Goal: Task Accomplishment & Management: Manage account settings

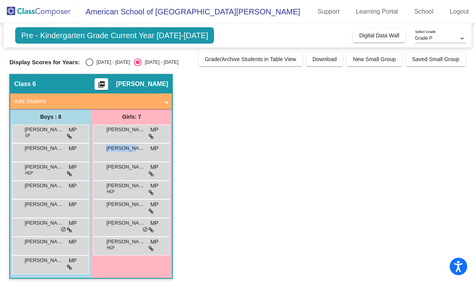
scroll to position [4, 0]
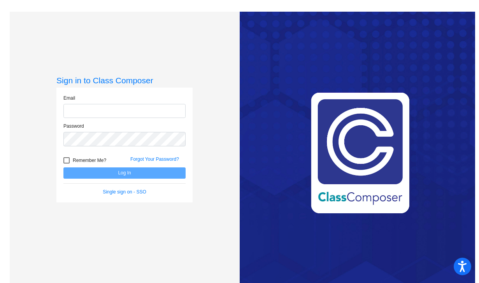
click at [86, 108] on input "email" at bounding box center [124, 111] width 122 height 14
click at [129, 109] on input "email" at bounding box center [124, 111] width 122 height 14
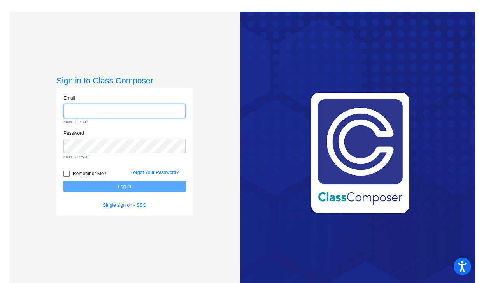
type input "[PERSON_NAME][EMAIL_ADDRESS][PERSON_NAME][DOMAIN_NAME]"
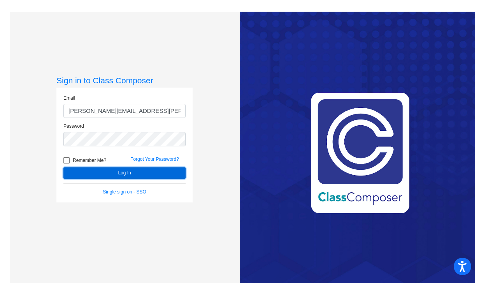
click at [123, 171] on button "Log In" at bounding box center [124, 172] width 122 height 11
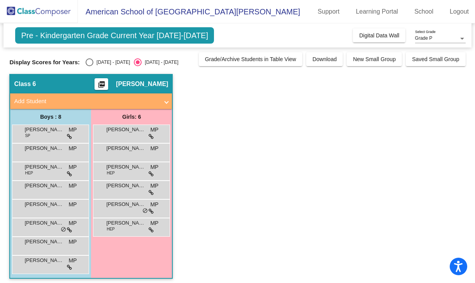
scroll to position [4, 0]
